Goal: Information Seeking & Learning: Understand process/instructions

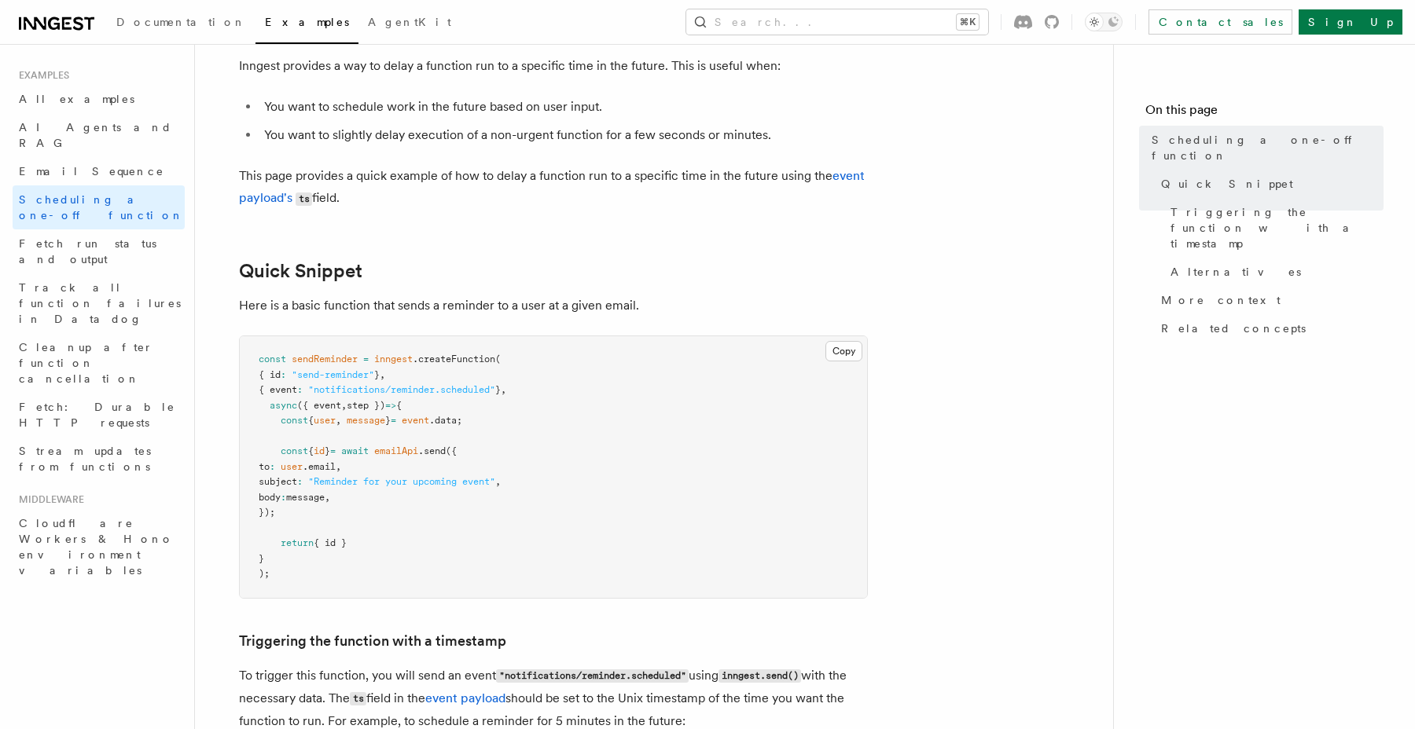
scroll to position [101, 0]
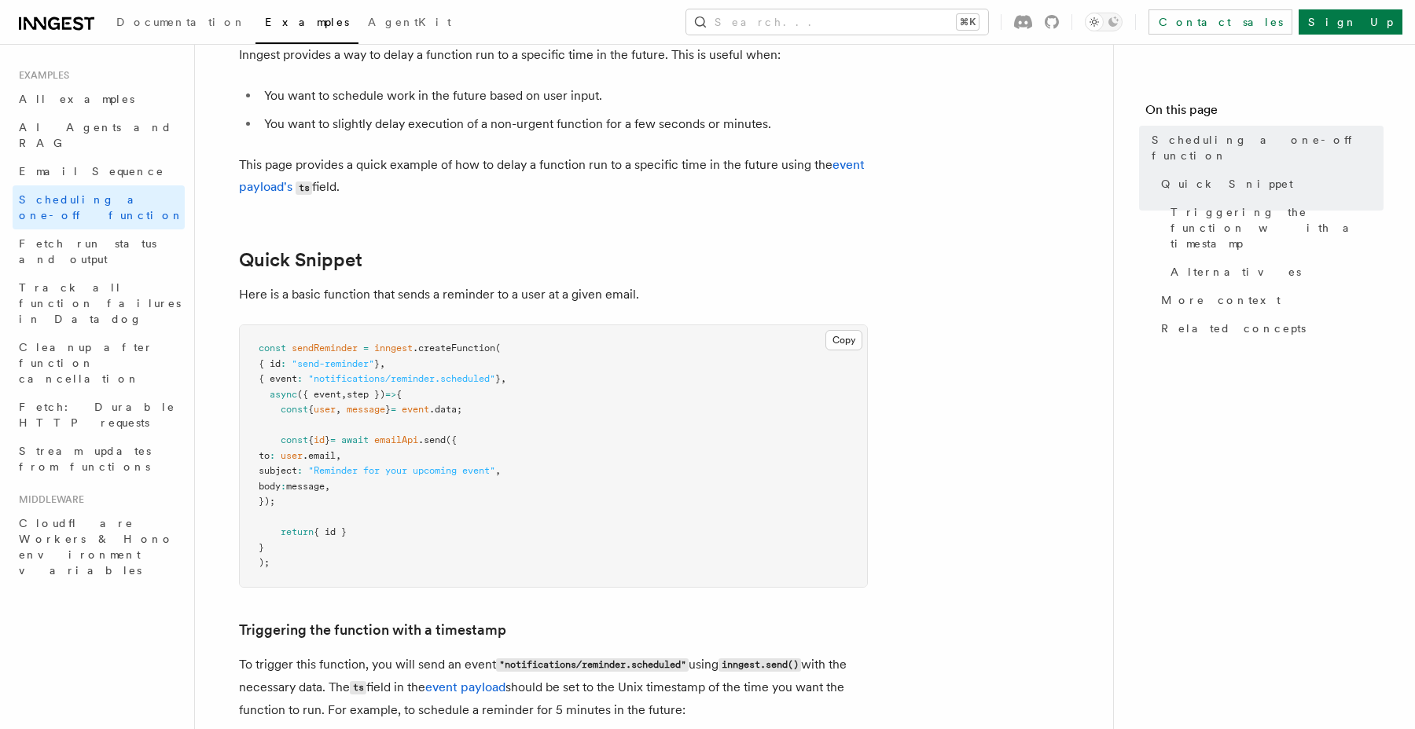
click at [475, 285] on p "Here is a basic function that sends a reminder to a user at a given email." at bounding box center [553, 295] width 629 height 22
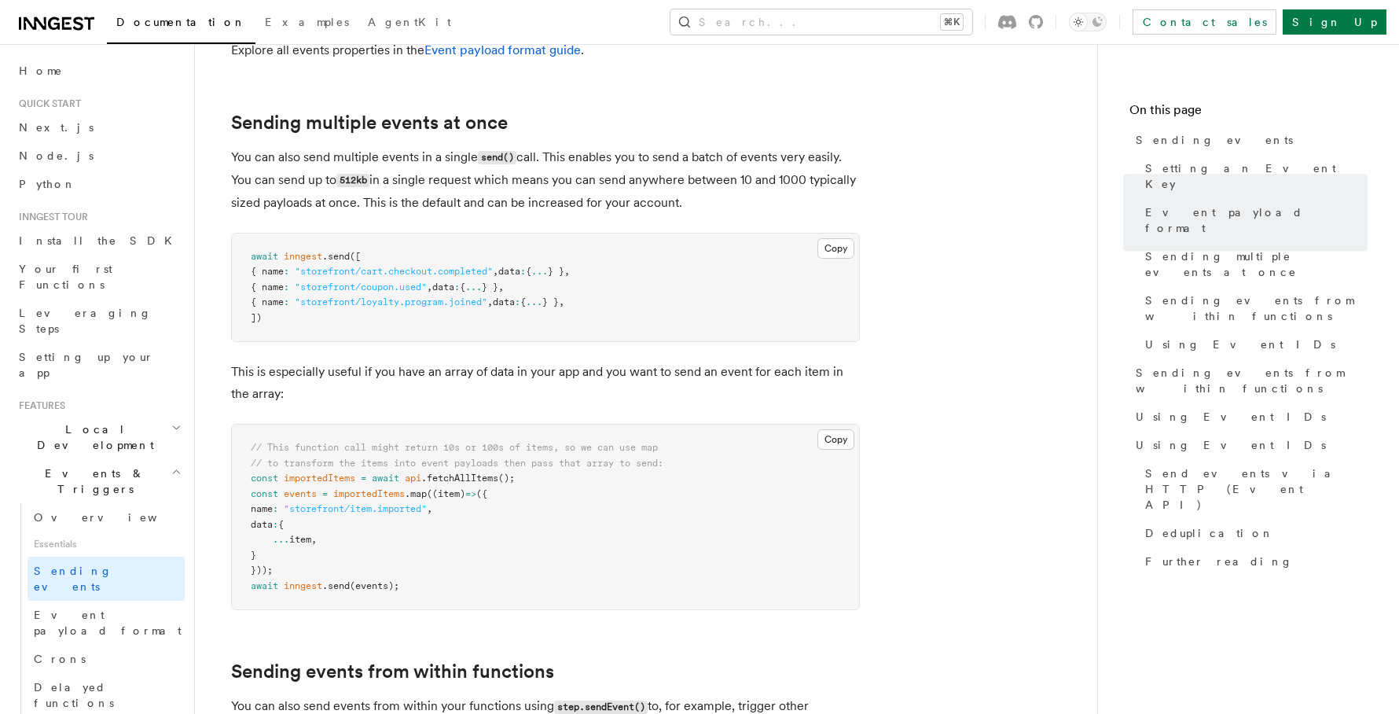
scroll to position [1842, 0]
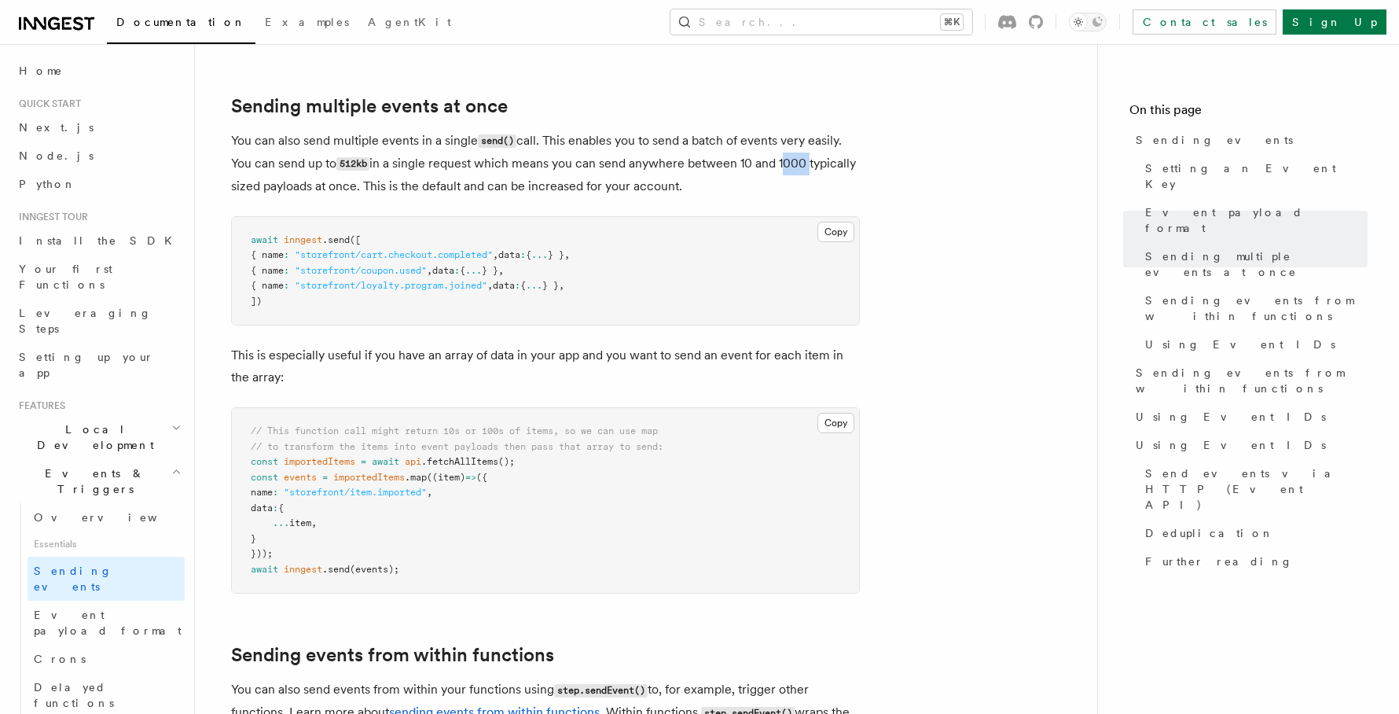
drag, startPoint x: 782, startPoint y: 141, endPoint x: 806, endPoint y: 141, distance: 23.6
click at [806, 141] on p "You can also send multiple events in a single send() call. This enables you to …" at bounding box center [545, 164] width 629 height 68
